Goal: Transaction & Acquisition: Purchase product/service

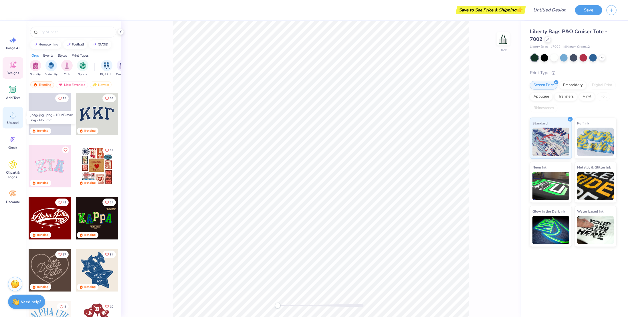
click at [11, 120] on div "Upload" at bounding box center [13, 117] width 21 height 21
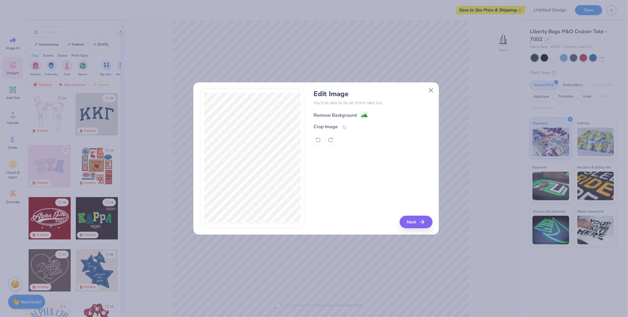
click at [340, 115] on div "Remove Background" at bounding box center [335, 115] width 43 height 7
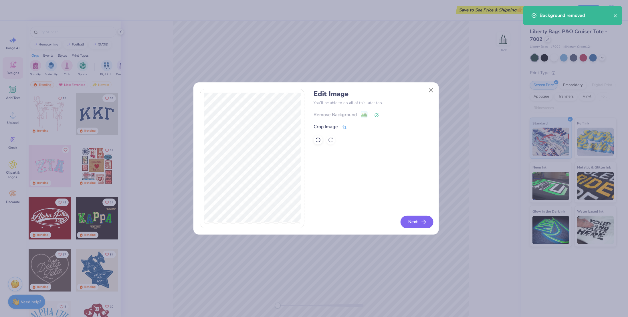
click at [422, 223] on icon "button" at bounding box center [423, 222] width 7 height 7
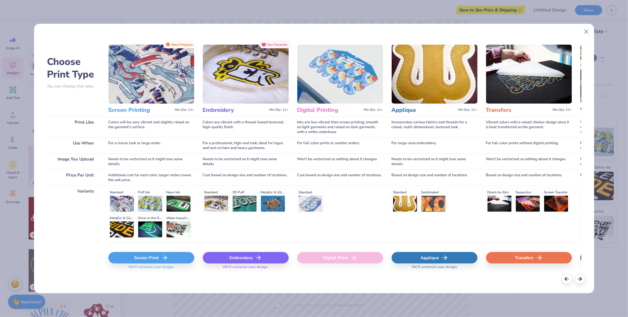
click at [139, 260] on div "Screen Print" at bounding box center [151, 257] width 86 height 11
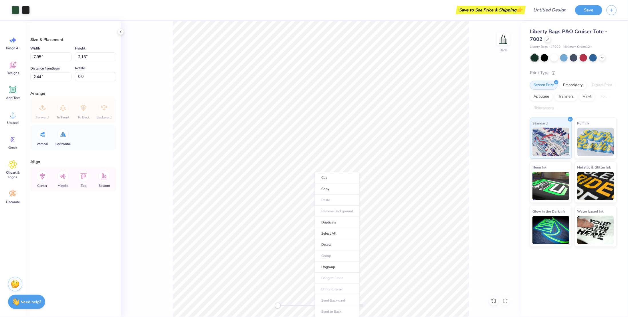
click at [317, 205] on ul "Cut Copy Paste Remove Background Duplicate Select All Delete Group Ungroup Brin…" at bounding box center [337, 244] width 45 height 145
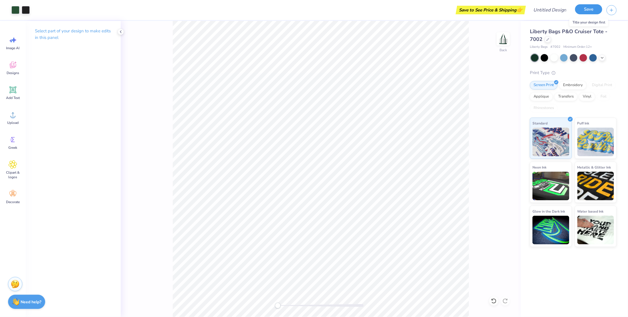
click at [585, 8] on button "Save" at bounding box center [588, 9] width 27 height 10
click at [582, 10] on button "Save" at bounding box center [588, 9] width 27 height 10
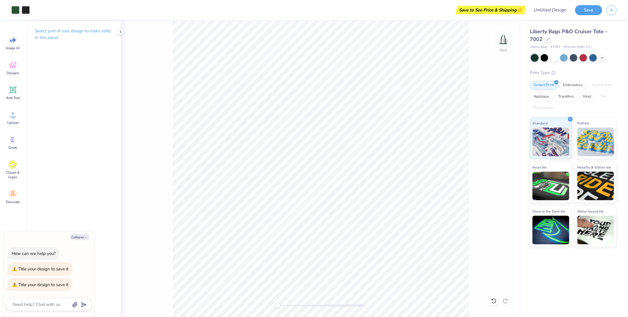
type textarea "x"
click at [33, 270] on div "Title your design to save it" at bounding box center [43, 269] width 50 height 6
click at [551, 11] on input "Design Title" at bounding box center [543, 9] width 56 height 11
type input "h"
type textarea "x"
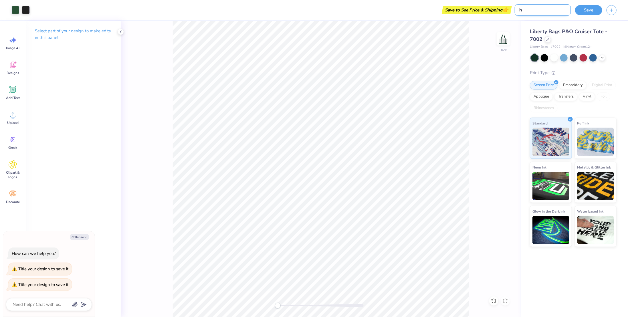
type input "hh"
type textarea "x"
type input "hh"
type textarea "x"
type input "hh b"
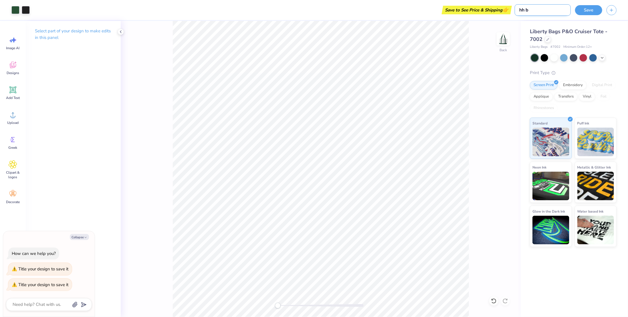
type textarea "x"
type input "hh ba"
type textarea "x"
type input "hh bag"
type textarea "x"
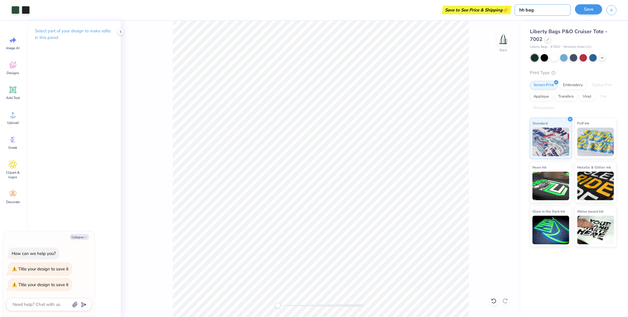
type input "hh bag"
click at [592, 8] on button "Save" at bounding box center [588, 9] width 27 height 10
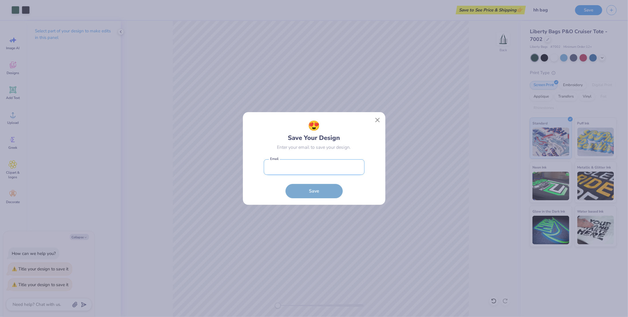
click at [293, 164] on input "email" at bounding box center [314, 167] width 101 height 16
type input "[EMAIL_ADDRESS][DOMAIN_NAME]"
click at [299, 188] on button "Save" at bounding box center [313, 190] width 57 height 14
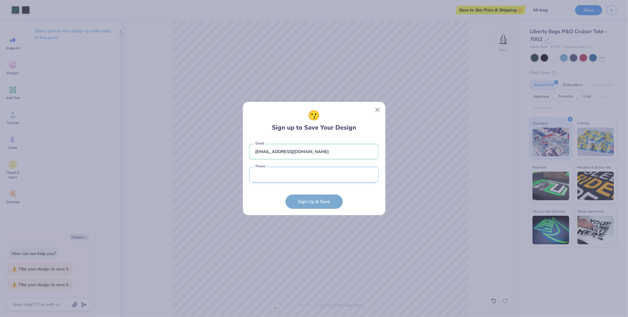
click at [296, 178] on input "tel" at bounding box center [314, 175] width 130 height 16
type input "[PHONE_NUMBER]"
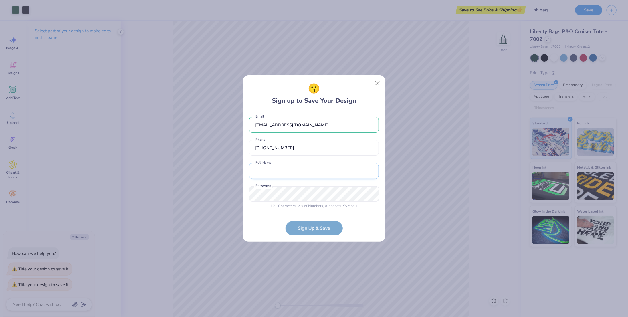
click at [282, 173] on input "text" at bounding box center [314, 171] width 130 height 16
type input "[PERSON_NAME]"
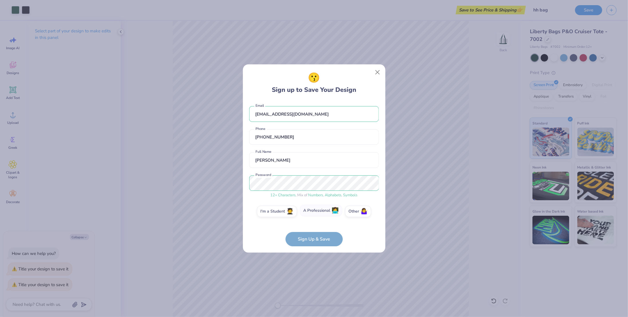
click at [326, 209] on label "A Professional 👩‍💻" at bounding box center [321, 210] width 42 height 11
click at [316, 211] on input "A Professional 👩‍💻" at bounding box center [314, 213] width 4 height 4
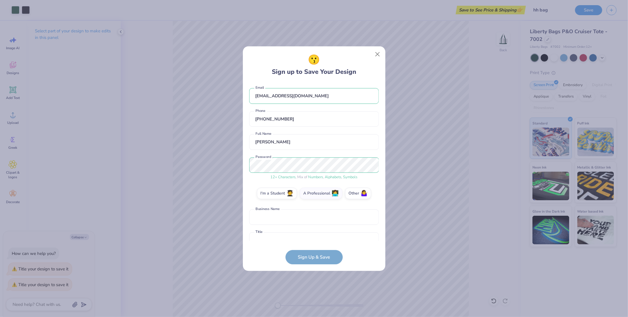
scroll to position [10, 0]
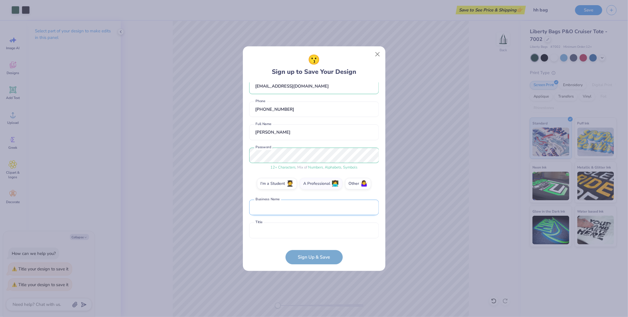
click at [269, 210] on input "text" at bounding box center [314, 208] width 130 height 16
type input "Horizon House of IL Valley"
click at [257, 231] on input "text" at bounding box center [314, 231] width 130 height 16
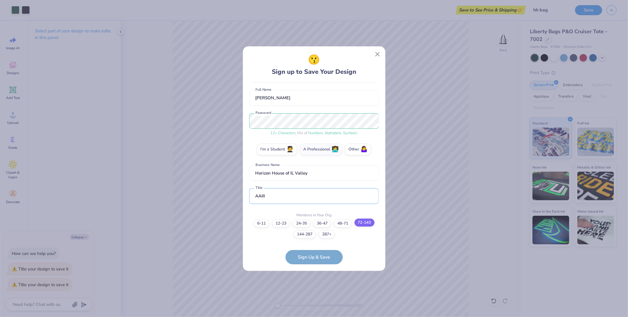
type input "AAIII"
click at [369, 224] on label "72-143" at bounding box center [364, 223] width 20 height 8
click at [316, 271] on input "72-143" at bounding box center [314, 273] width 4 height 4
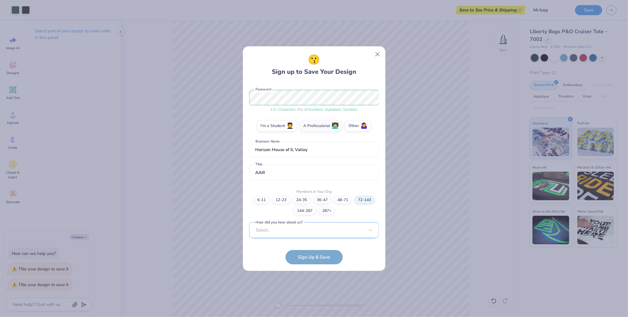
click at [269, 228] on div "Select..." at bounding box center [314, 230] width 130 height 16
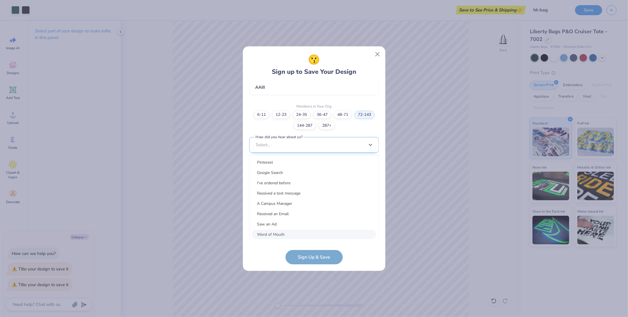
scroll to position [153, 0]
click at [272, 231] on div "Word of Mouth" at bounding box center [314, 234] width 124 height 9
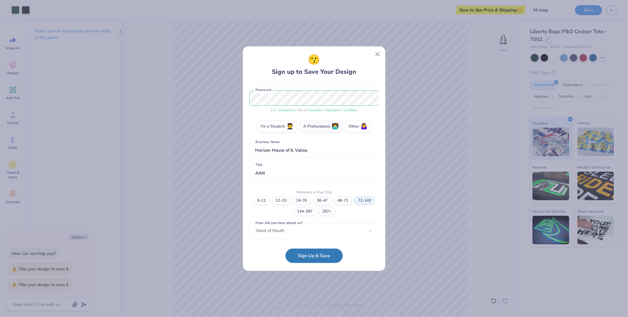
click at [314, 260] on button "Sign Up & Save" at bounding box center [313, 256] width 57 height 14
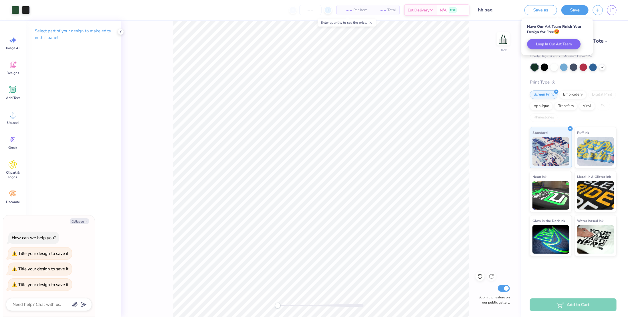
type textarea "x"
click at [329, 9] on icon at bounding box center [328, 10] width 4 height 4
type input "12"
type textarea "x"
click at [329, 10] on div "12 $29.64 Per Item $355.68 Total Est. Delivery [DATE] - [DATE] Free" at bounding box center [251, 10] width 435 height 20
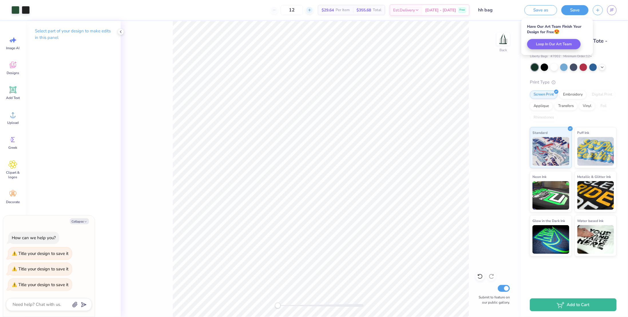
click at [329, 10] on div "12 $29.64 Per Item $355.68 Total Est. Delivery [DATE] - [DATE] Free" at bounding box center [251, 10] width 435 height 20
click at [312, 11] on icon at bounding box center [310, 10] width 4 height 4
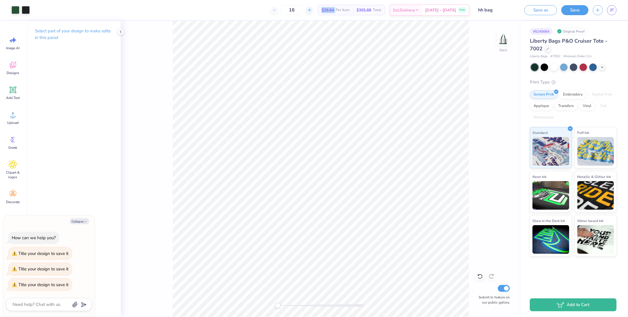
click at [312, 11] on icon at bounding box center [310, 10] width 4 height 4
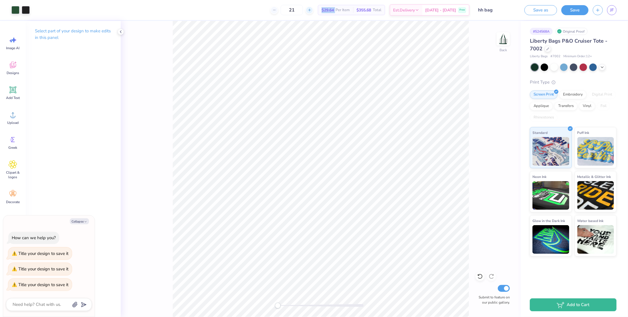
click at [312, 11] on icon at bounding box center [310, 10] width 4 height 4
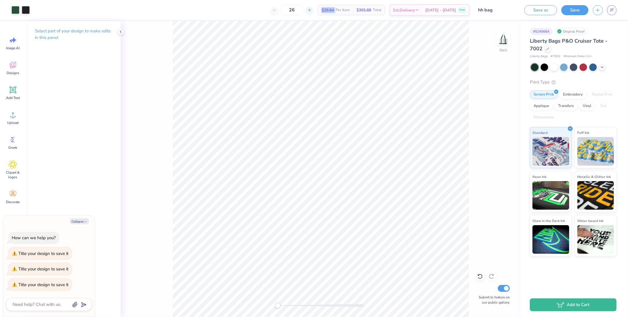
click at [312, 11] on icon at bounding box center [310, 10] width 4 height 4
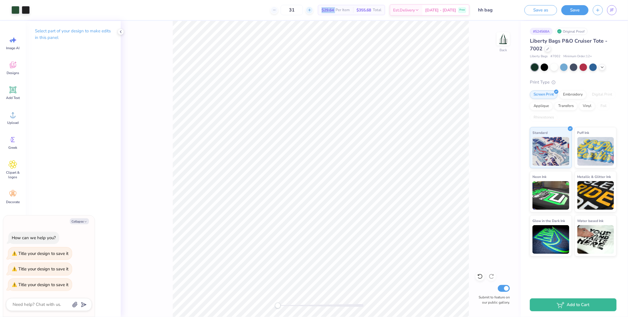
click at [312, 11] on icon at bounding box center [310, 10] width 4 height 4
type input "32"
type textarea "x"
click at [312, 11] on icon at bounding box center [310, 10] width 4 height 4
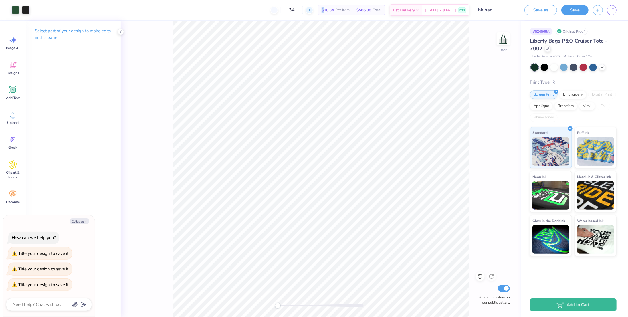
click at [312, 11] on icon at bounding box center [310, 10] width 4 height 4
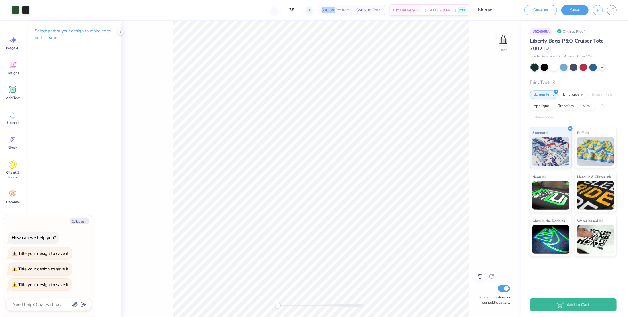
type input "39"
type textarea "x"
click at [326, 11] on icon at bounding box center [328, 10] width 4 height 4
click at [312, 11] on icon at bounding box center [310, 10] width 4 height 4
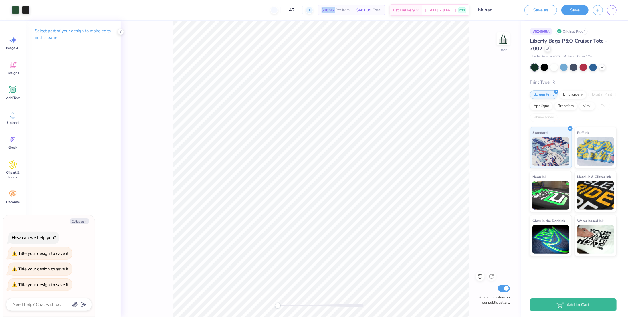
click at [312, 11] on icon at bounding box center [310, 10] width 4 height 4
click at [310, 11] on line at bounding box center [310, 10] width 0 height 2
click at [312, 11] on icon at bounding box center [310, 10] width 4 height 4
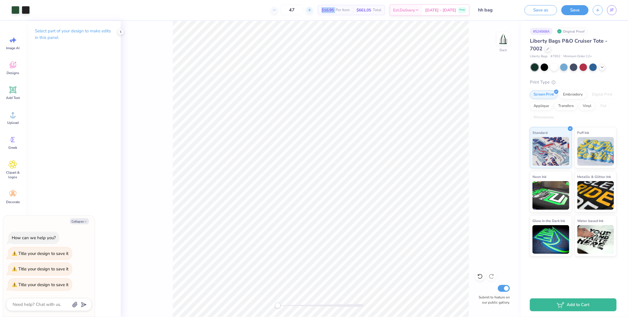
click at [312, 11] on icon at bounding box center [310, 10] width 4 height 4
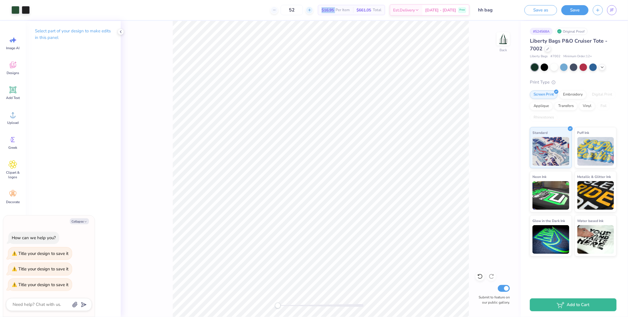
click at [312, 11] on icon at bounding box center [310, 10] width 4 height 4
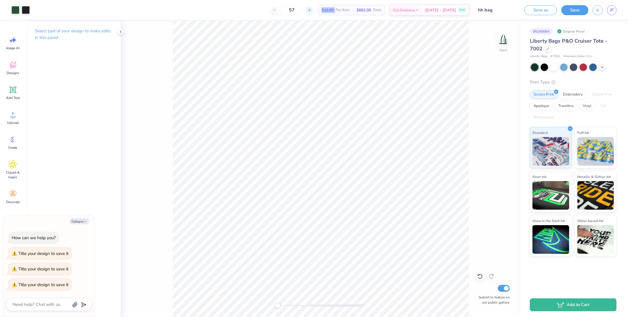
click at [312, 11] on icon at bounding box center [310, 10] width 4 height 4
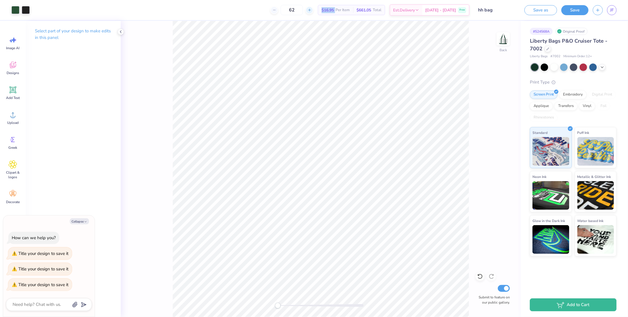
click at [312, 11] on icon at bounding box center [310, 10] width 4 height 4
click at [312, 10] on icon at bounding box center [310, 10] width 4 height 4
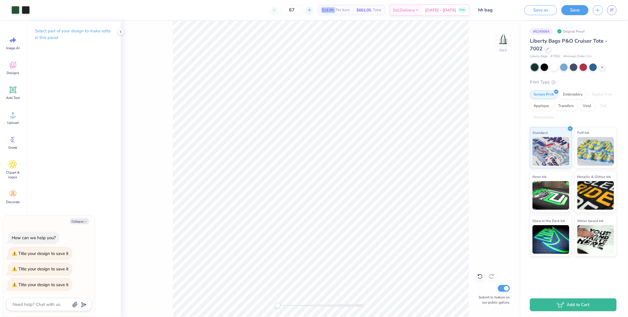
click at [312, 10] on icon at bounding box center [310, 10] width 4 height 4
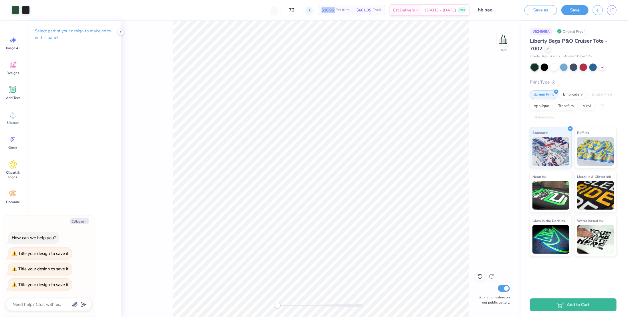
click at [312, 10] on icon at bounding box center [310, 10] width 4 height 4
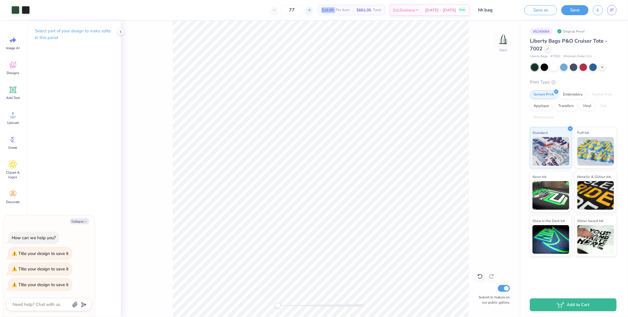
click at [312, 10] on icon at bounding box center [310, 10] width 4 height 4
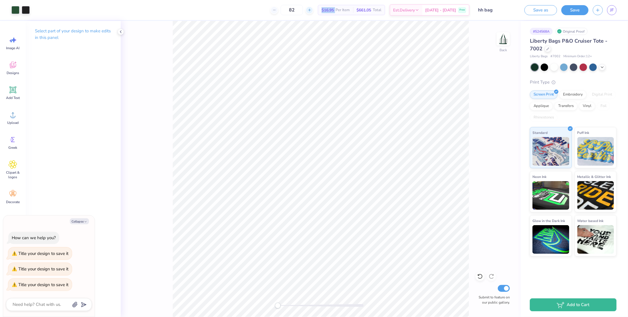
click at [312, 10] on icon at bounding box center [310, 10] width 4 height 4
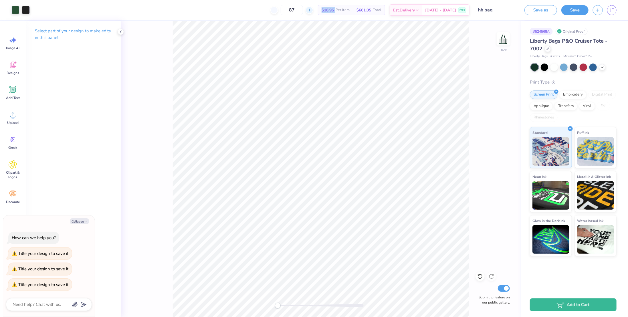
click at [312, 10] on icon at bounding box center [310, 10] width 4 height 4
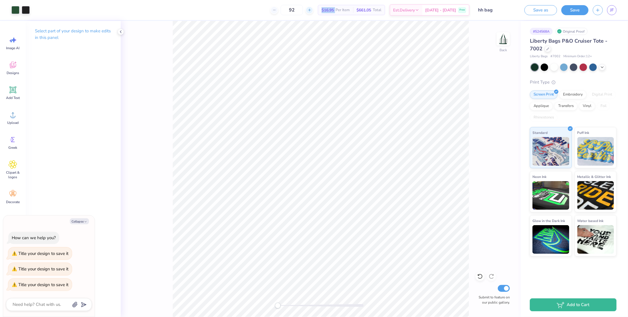
click at [312, 10] on icon at bounding box center [310, 10] width 4 height 4
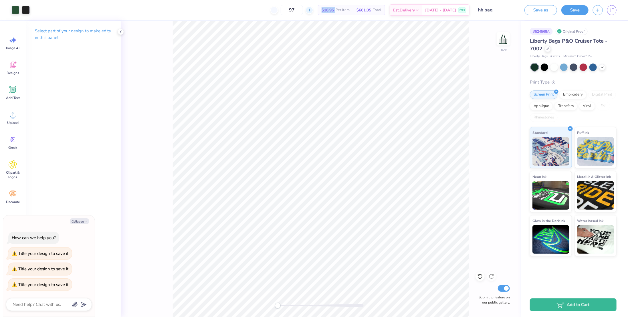
click at [312, 10] on icon at bounding box center [310, 10] width 4 height 4
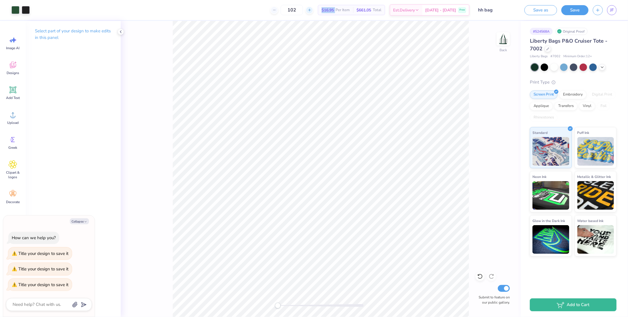
click at [312, 10] on icon at bounding box center [310, 10] width 4 height 4
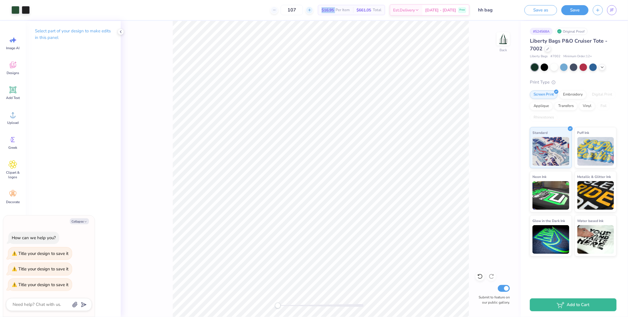
click at [312, 10] on icon at bounding box center [310, 10] width 4 height 4
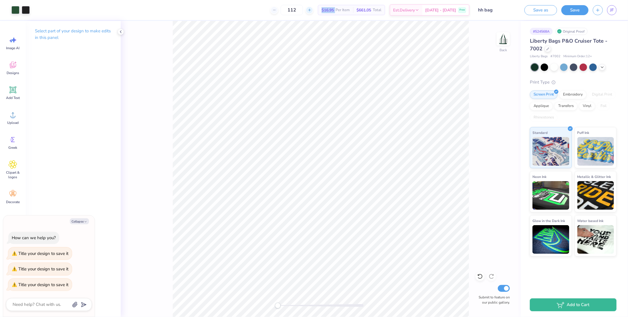
click at [312, 10] on icon at bounding box center [310, 10] width 4 height 4
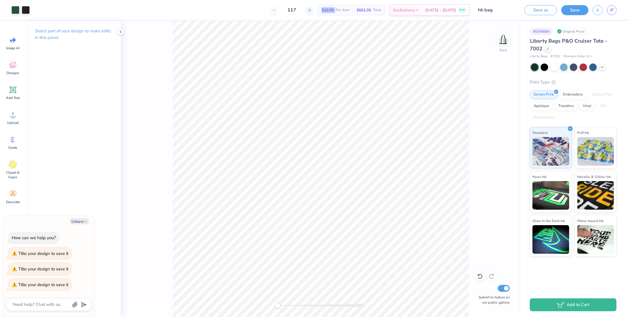
click at [312, 10] on icon at bounding box center [310, 10] width 4 height 4
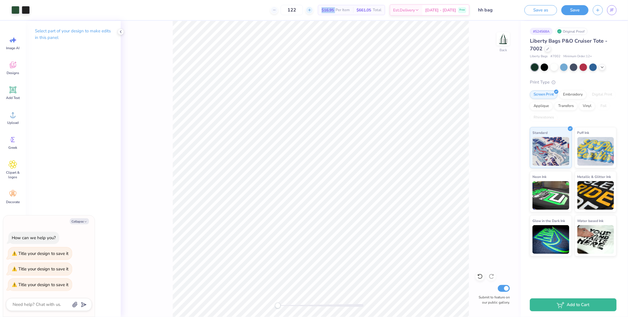
click at [312, 10] on icon at bounding box center [310, 10] width 4 height 4
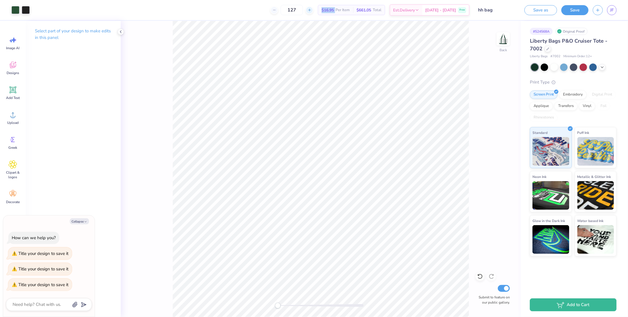
click at [312, 10] on icon at bounding box center [310, 10] width 4 height 4
click at [310, 10] on line at bounding box center [309, 10] width 2 height 0
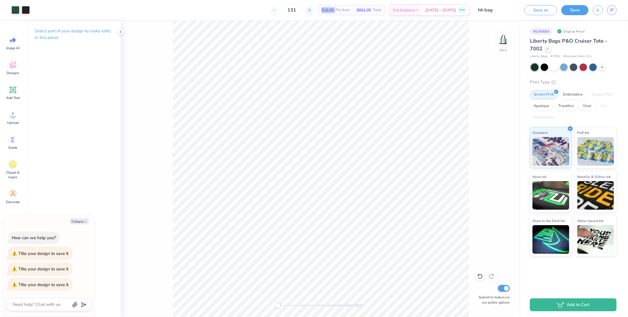
type input "132"
type textarea "x"
click at [310, 11] on div at bounding box center [306, 10] width 8 height 8
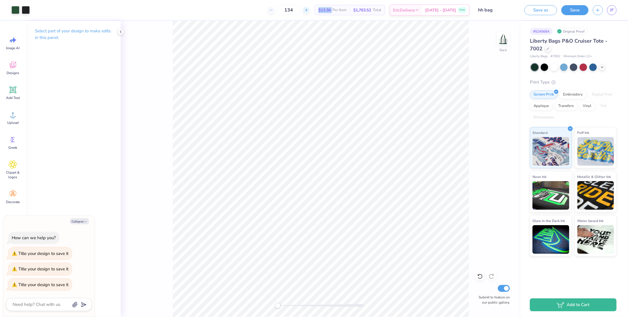
type input "135"
type textarea "x"
click at [308, 10] on icon at bounding box center [306, 10] width 4 height 4
type input "136"
type textarea "x"
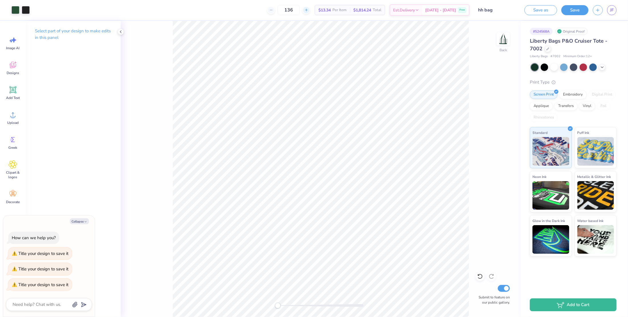
click at [308, 10] on icon at bounding box center [306, 10] width 4 height 4
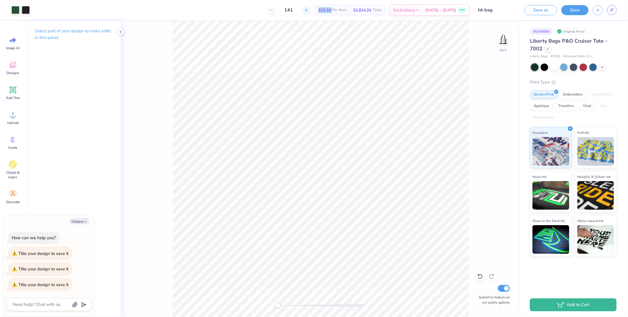
click at [308, 10] on icon at bounding box center [306, 10] width 4 height 4
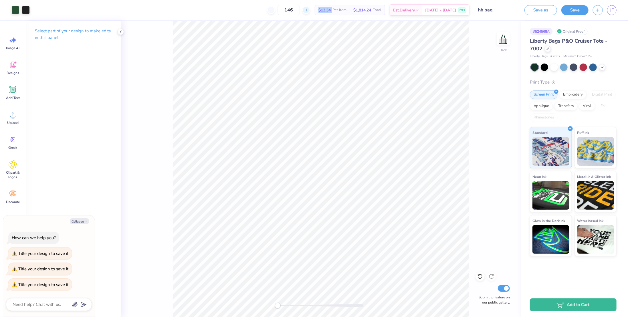
click at [308, 10] on icon at bounding box center [306, 10] width 4 height 4
type input "150"
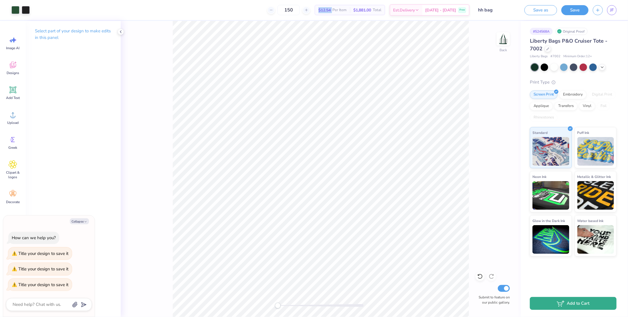
click at [573, 303] on button "Add to Cart" at bounding box center [573, 303] width 87 height 13
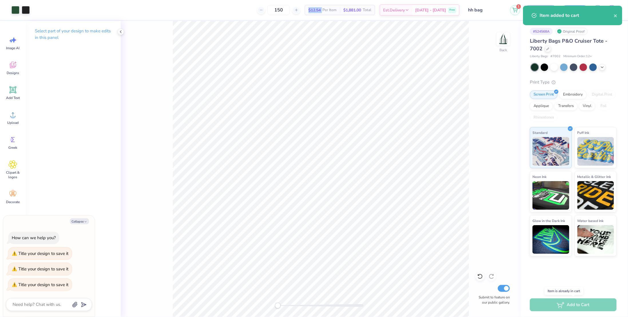
type textarea "x"
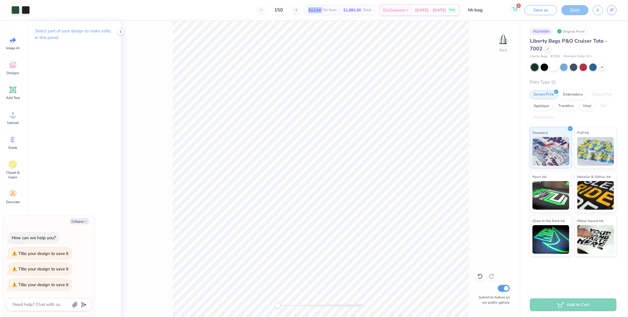
click at [515, 11] on icon at bounding box center [514, 9] width 5 height 5
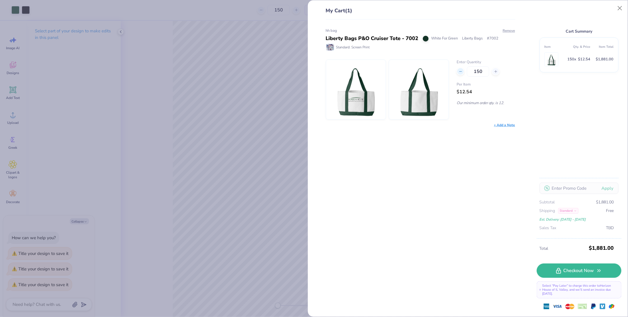
click at [461, 70] on icon at bounding box center [461, 72] width 4 height 4
click at [460, 70] on icon at bounding box center [461, 72] width 4 height 4
type input "148"
type textarea "x"
type input "149"
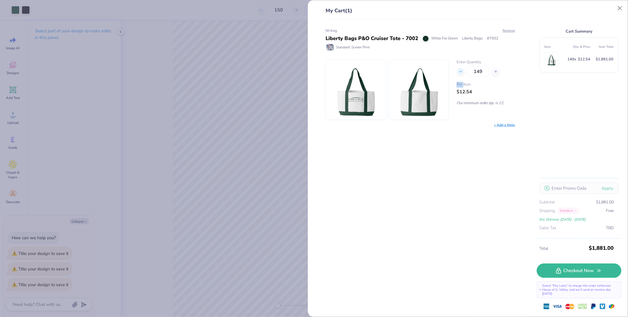
type textarea "x"
type input "149"
click at [460, 71] on icon at bounding box center [461, 72] width 4 height 4
type input "147"
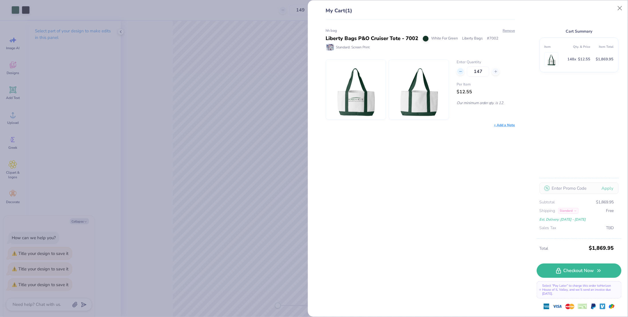
type textarea "x"
type input "148"
type textarea "x"
type input "148"
type textarea "x"
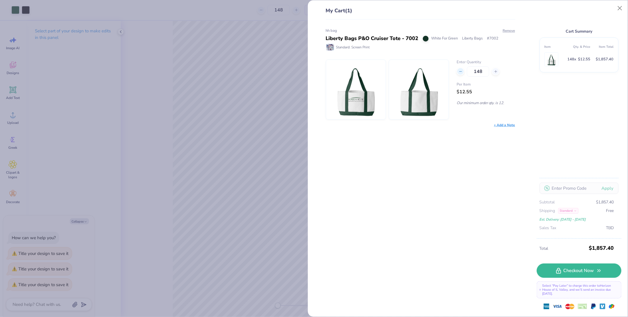
click at [460, 72] on line at bounding box center [460, 72] width 2 height 0
type input "145"
type textarea "x"
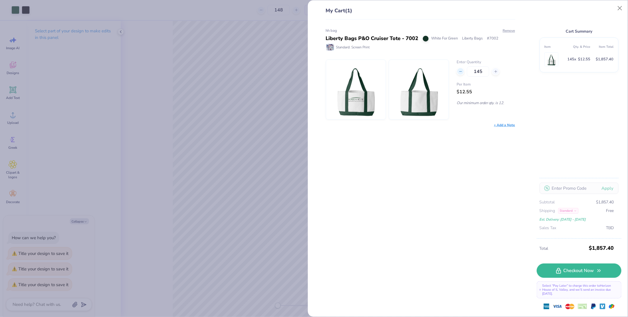
type input "146"
type textarea "x"
type input "146"
type textarea "x"
click at [460, 72] on line at bounding box center [460, 72] width 2 height 0
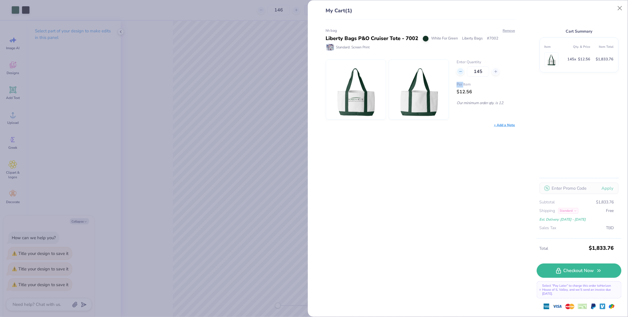
click at [460, 72] on line at bounding box center [460, 72] width 2 height 0
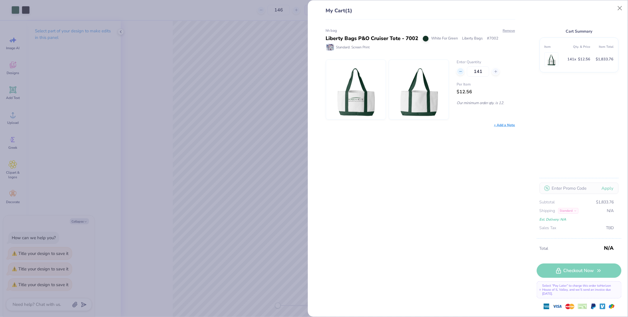
type input "140"
type textarea "x"
type input "140"
type textarea "x"
click at [496, 71] on line at bounding box center [496, 71] width 0 height 2
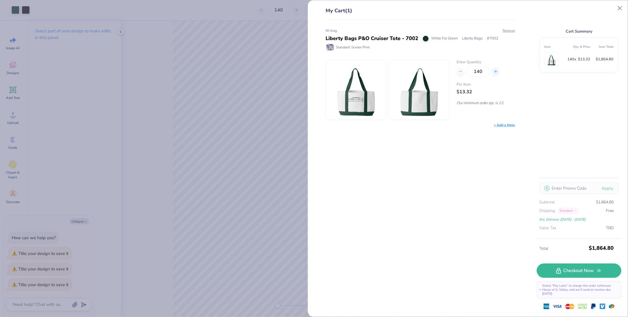
type input "141"
type textarea "x"
type input "141"
type textarea "x"
click at [461, 72] on icon at bounding box center [461, 72] width 4 height 4
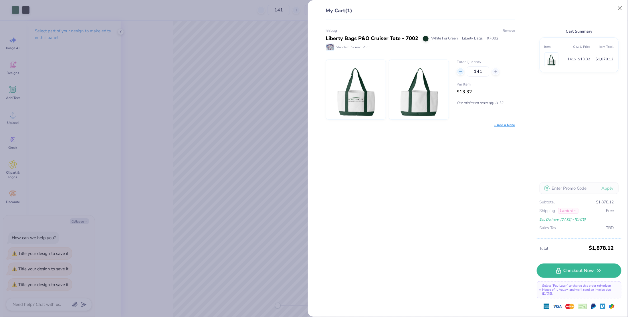
type input "140"
type textarea "x"
type input "140"
type textarea "x"
click at [495, 72] on line at bounding box center [496, 72] width 2 height 0
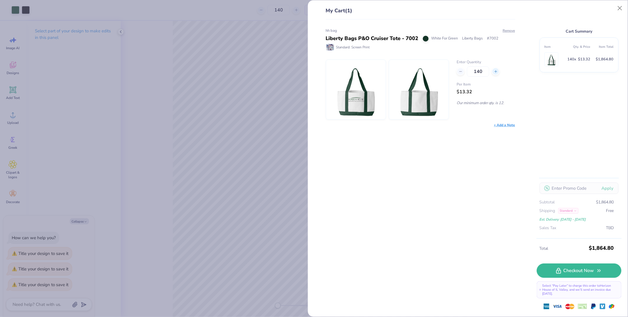
type input "141"
type textarea "x"
type input "141"
type textarea "x"
click at [495, 70] on icon at bounding box center [496, 72] width 4 height 4
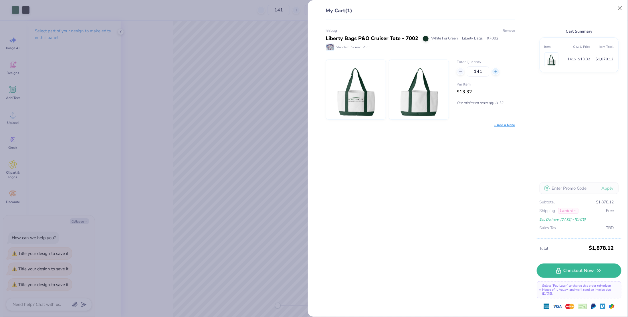
type input "142"
type textarea "x"
type input "142"
type textarea "x"
click at [495, 70] on icon at bounding box center [496, 72] width 4 height 4
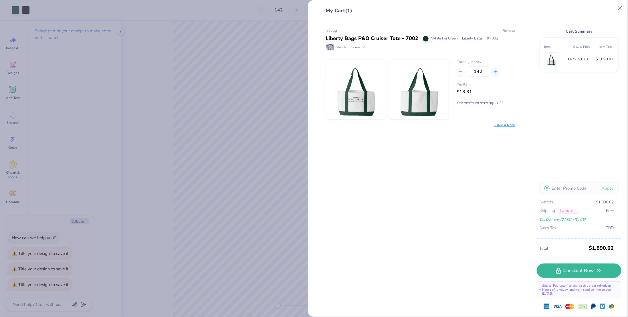
type input "143"
type textarea "x"
type input "143"
type textarea "x"
click at [495, 70] on icon at bounding box center [496, 72] width 4 height 4
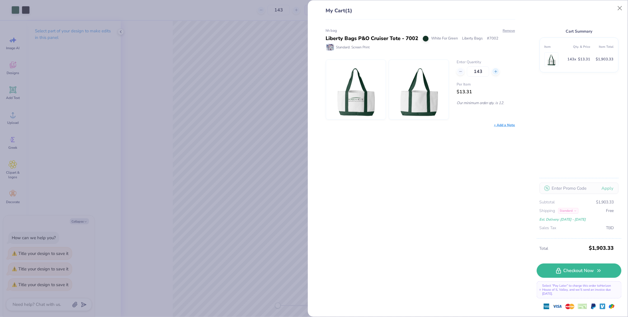
type input "144"
type textarea "x"
type input "144"
type textarea "x"
drag, startPoint x: 495, startPoint y: 70, endPoint x: 461, endPoint y: 136, distance: 73.7
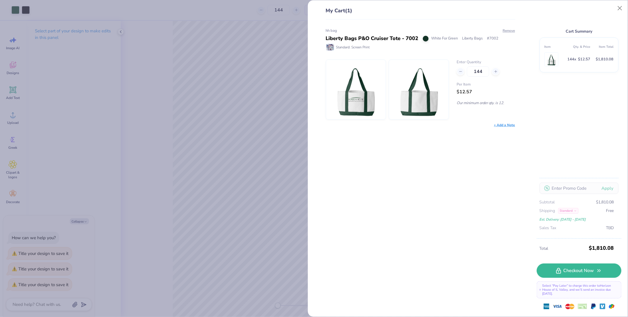
click at [461, 136] on div "hh bag Liberty Bags P&O Cruiser Tote - 7002 White For Green Liberty Bags # 7002…" at bounding box center [418, 168] width 208 height 298
click at [496, 71] on icon at bounding box center [496, 72] width 4 height 4
type input "145"
type textarea "x"
type input "145"
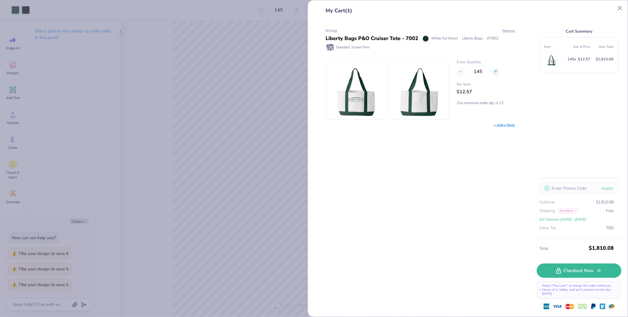
type textarea "x"
click at [496, 71] on icon at bounding box center [496, 72] width 4 height 4
type input "146"
type textarea "x"
type input "146"
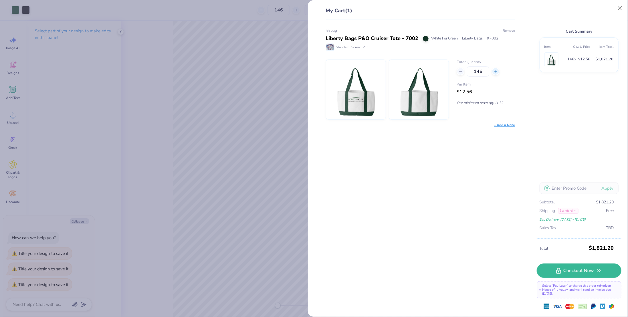
type textarea "x"
click at [496, 71] on icon at bounding box center [496, 72] width 4 height 4
type input "147"
type textarea "x"
type input "147"
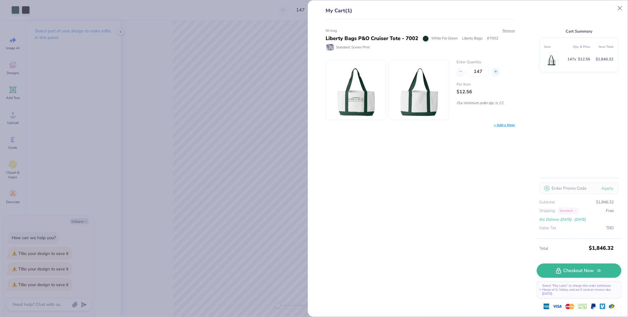
type textarea "x"
click at [460, 71] on icon at bounding box center [461, 72] width 4 height 4
type input "146"
type textarea "x"
type input "146"
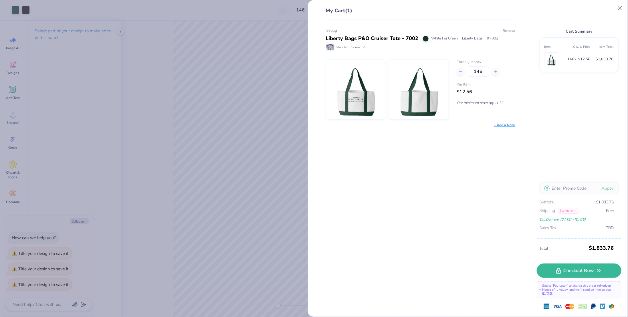
type textarea "x"
click at [496, 72] on icon at bounding box center [496, 72] width 4 height 4
type input "147"
type textarea "x"
type input "147"
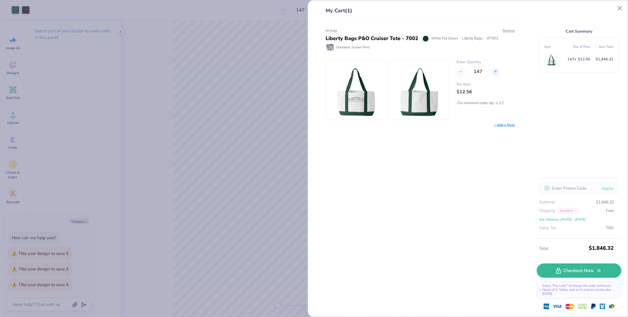
type textarea "x"
click at [496, 74] on div at bounding box center [496, 72] width 8 height 8
type input "148"
type textarea "x"
type input "148"
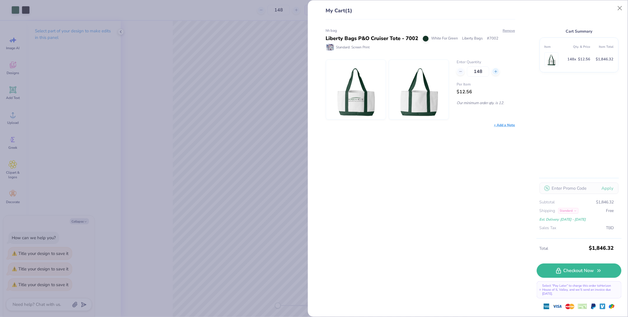
type textarea "x"
click at [496, 73] on div at bounding box center [496, 72] width 8 height 8
type input "149"
type textarea "x"
type input "149"
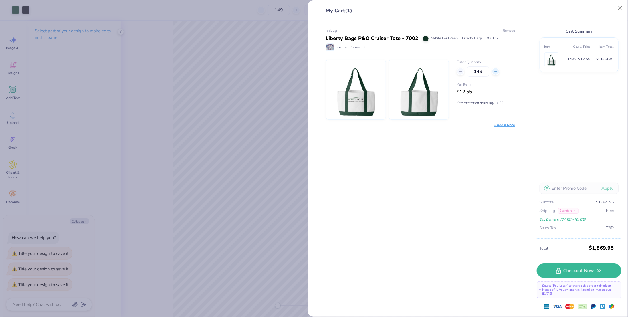
type textarea "x"
click at [496, 72] on icon at bounding box center [496, 72] width 4 height 4
type input "150"
type textarea "x"
type input "150"
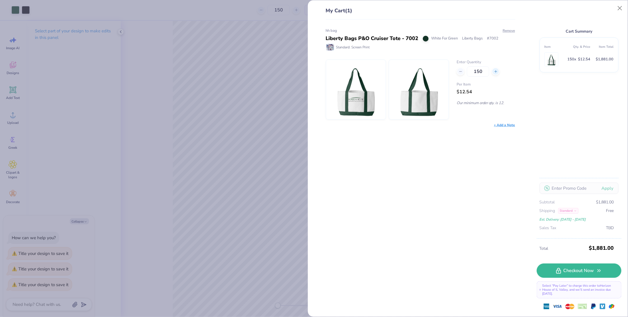
type textarea "x"
click at [496, 71] on icon at bounding box center [496, 72] width 4 height 4
type input "151"
type textarea "x"
type input "151"
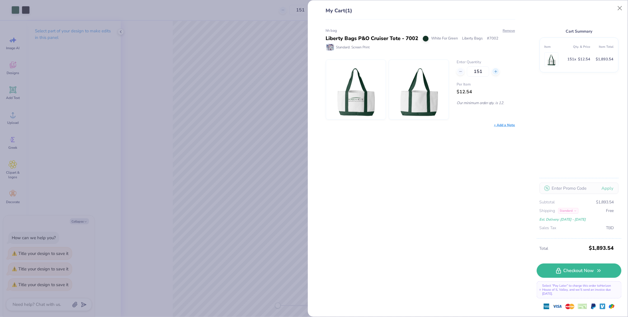
type textarea "x"
click at [496, 71] on icon at bounding box center [496, 72] width 4 height 4
type input "152"
type textarea "x"
type input "152"
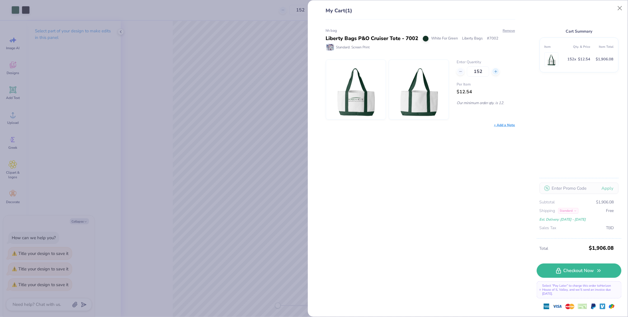
type textarea "x"
click at [496, 71] on icon at bounding box center [496, 72] width 4 height 4
type input "153"
type textarea "x"
type input "153"
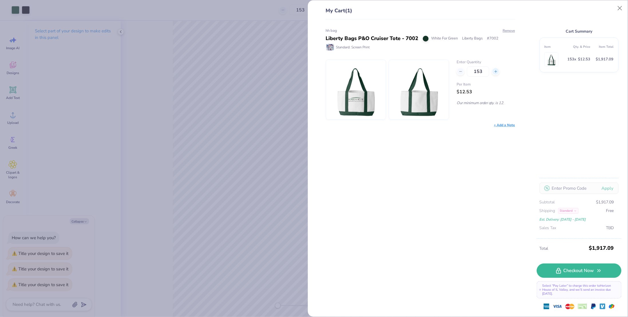
type textarea "x"
click at [496, 71] on icon at bounding box center [496, 72] width 4 height 4
type input "154"
type textarea "x"
type input "154"
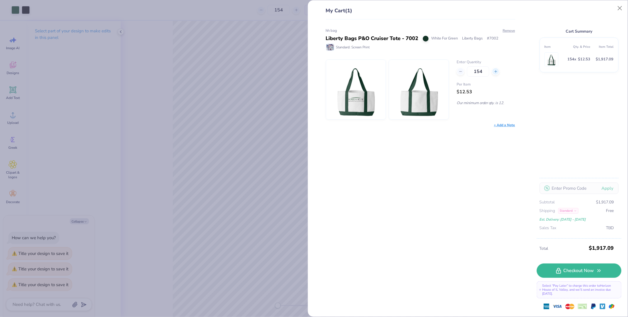
type textarea "x"
click at [496, 71] on icon at bounding box center [496, 72] width 4 height 4
type input "155"
type textarea "x"
type input "155"
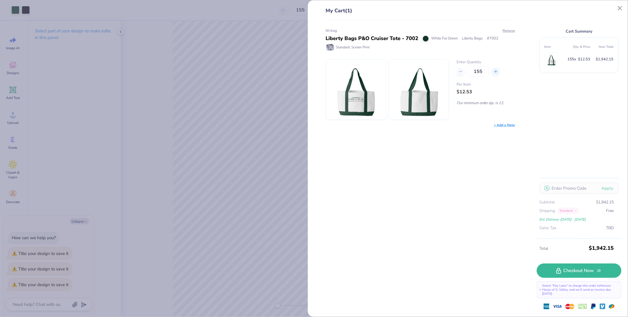
click at [496, 71] on icon at bounding box center [496, 72] width 4 height 4
type input "156"
type textarea "x"
click at [496, 71] on icon at bounding box center [496, 72] width 4 height 4
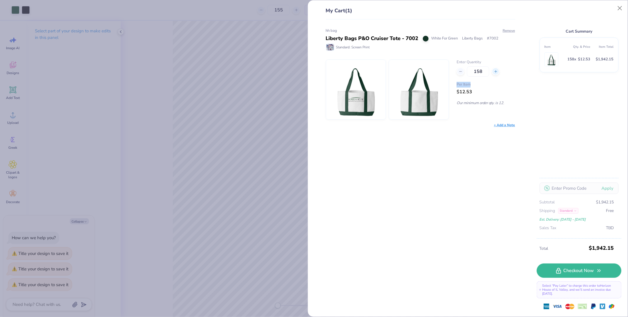
click at [496, 71] on icon at bounding box center [496, 72] width 4 height 4
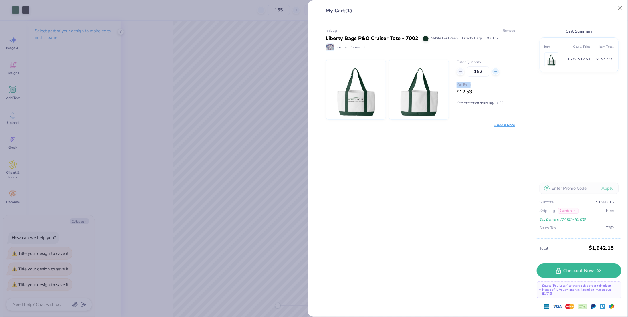
type input "163"
type textarea "x"
type input "163"
type textarea "x"
click at [496, 71] on icon at bounding box center [496, 72] width 4 height 4
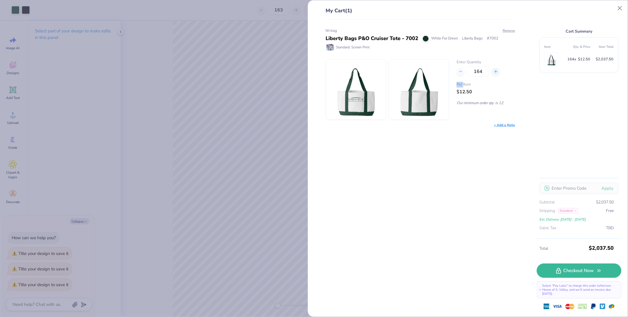
click at [496, 71] on icon at bounding box center [496, 72] width 4 height 4
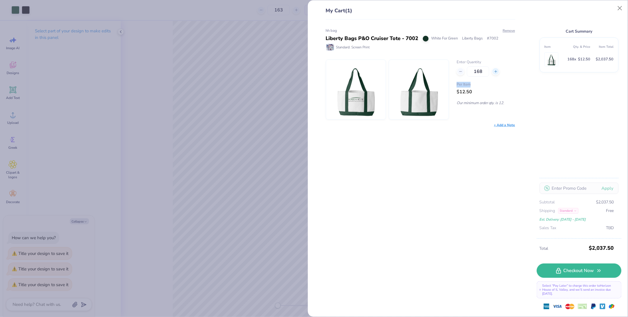
type input "169"
type textarea "x"
type input "169"
type textarea "x"
click at [496, 71] on icon at bounding box center [496, 72] width 4 height 4
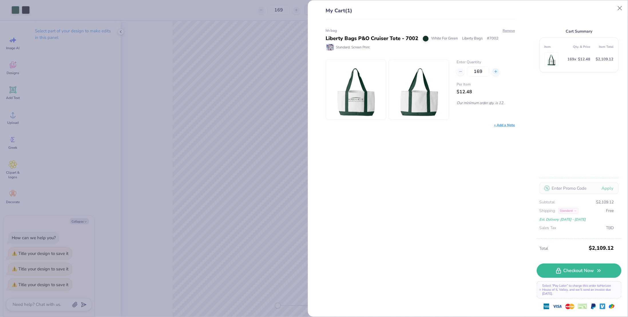
type input "170"
type textarea "x"
type input "170"
type textarea "x"
click at [496, 71] on icon at bounding box center [496, 72] width 4 height 4
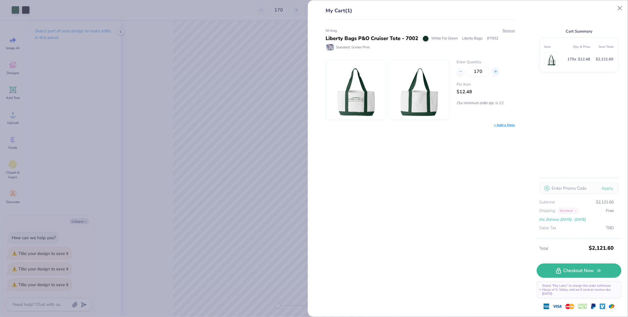
type input "171"
type textarea "x"
type input "171"
type textarea "x"
click at [496, 71] on icon at bounding box center [496, 72] width 4 height 4
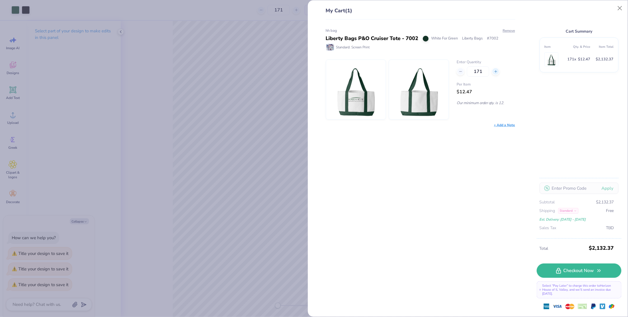
type input "172"
type textarea "x"
type input "172"
type textarea "x"
click at [496, 71] on icon at bounding box center [496, 72] width 4 height 4
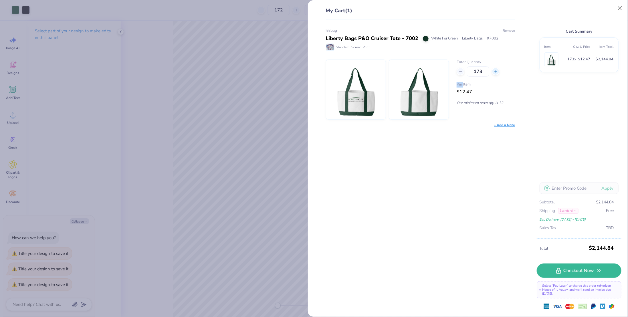
click at [496, 71] on icon at bounding box center [496, 72] width 4 height 4
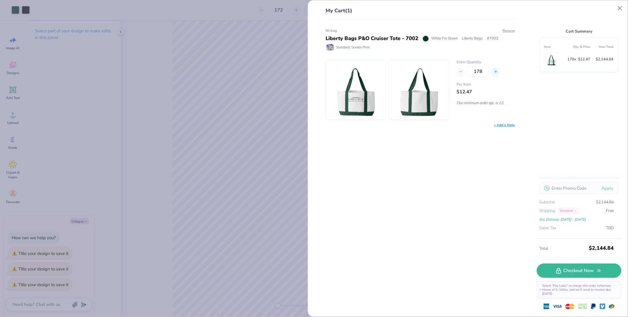
click at [496, 71] on icon at bounding box center [496, 72] width 4 height 4
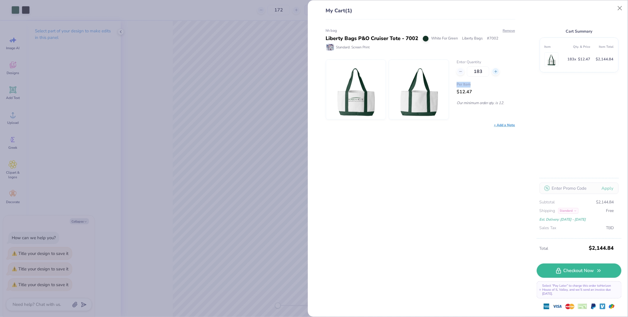
click at [496, 71] on icon at bounding box center [496, 72] width 4 height 4
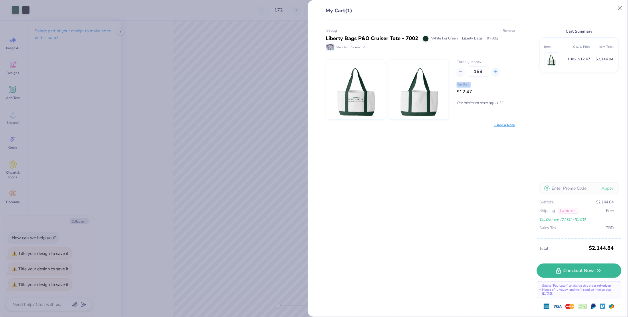
click at [496, 71] on icon at bounding box center [496, 72] width 4 height 4
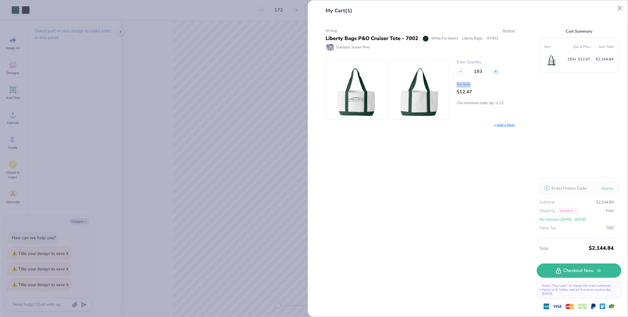
click at [496, 71] on icon at bounding box center [496, 72] width 4 height 4
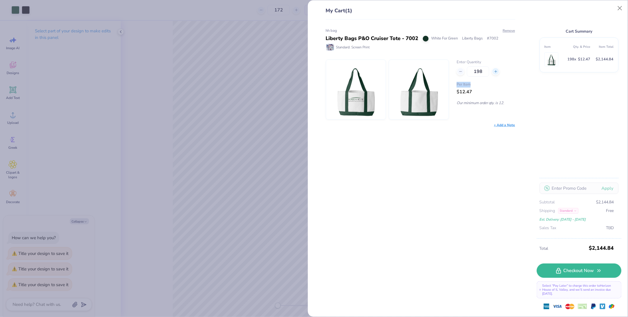
click at [496, 71] on icon at bounding box center [496, 72] width 4 height 4
type input "200"
type textarea "x"
type input "200"
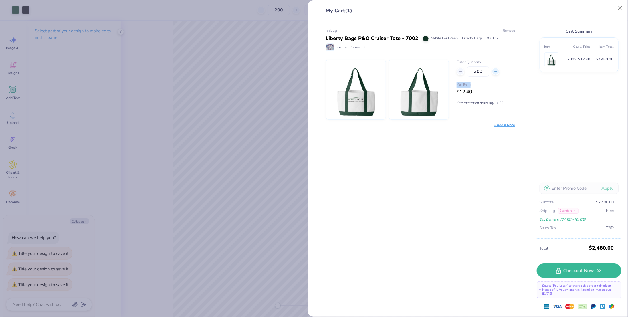
type textarea "x"
drag, startPoint x: 483, startPoint y: 70, endPoint x: 472, endPoint y: 72, distance: 11.6
click at [472, 72] on input "200" at bounding box center [478, 71] width 22 height 10
type input "300"
type textarea "x"
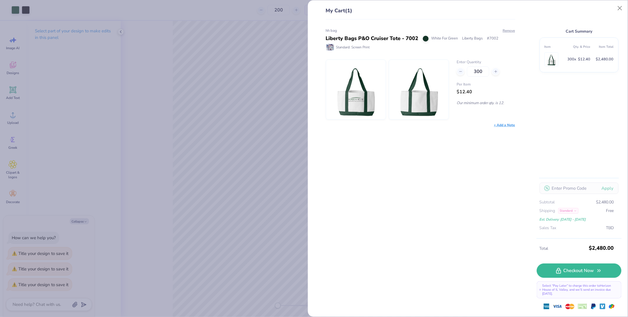
type input "300"
type textarea "x"
type input "3"
type input "1"
type textarea "x"
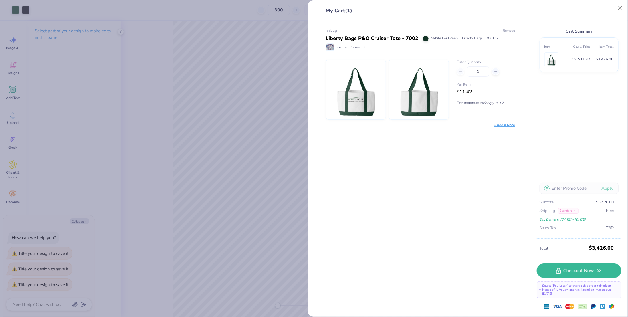
type input "1"
type input "150"
type textarea "x"
type input "150"
type textarea "x"
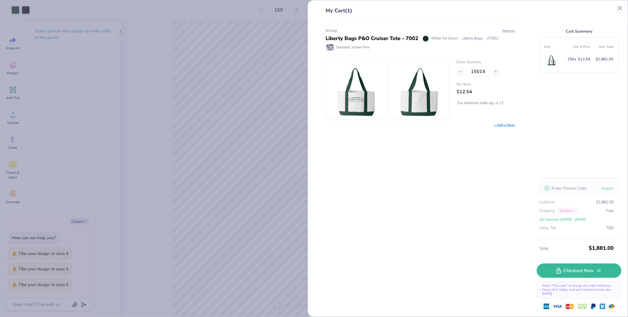
type input "150144"
type textarea "x"
type input "150144"
type textarea "x"
type input "1"
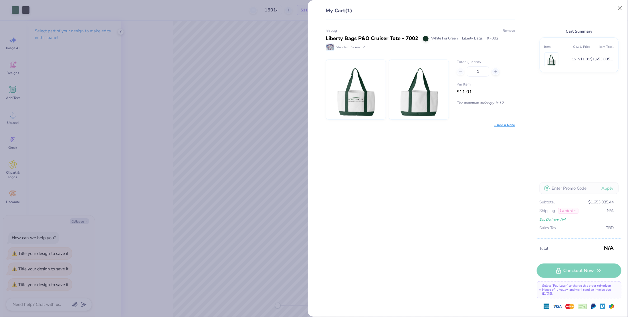
type textarea "x"
type input "1"
type input "144"
type textarea "x"
type input "144"
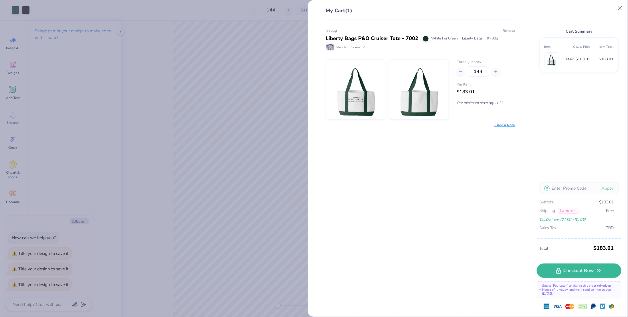
type textarea "x"
click at [496, 72] on line at bounding box center [496, 71] width 0 height 2
type input "145"
type textarea "x"
type input "145"
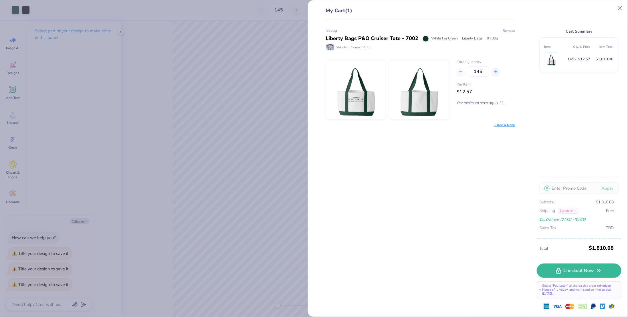
type textarea "x"
click at [461, 72] on icon at bounding box center [461, 72] width 4 height 4
type input "144"
type textarea "x"
type input "144"
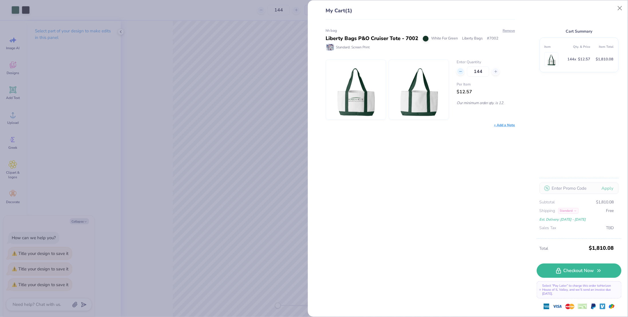
type textarea "x"
click at [461, 72] on icon at bounding box center [461, 72] width 4 height 4
type input "143"
type textarea "x"
type input "143"
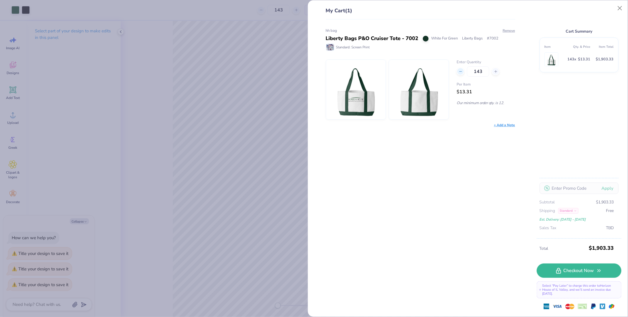
type textarea "x"
click at [496, 72] on line at bounding box center [496, 71] width 0 height 2
type input "144"
type textarea "x"
type input "144"
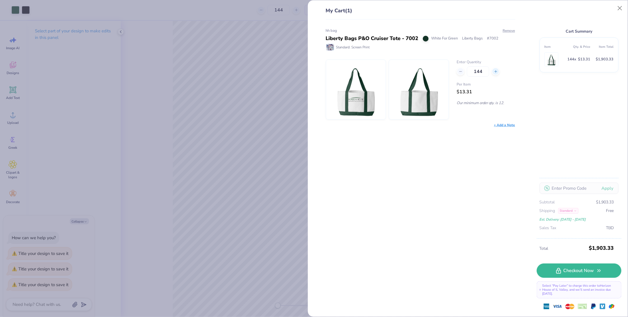
type textarea "x"
